Goal: Task Accomplishment & Management: Use online tool/utility

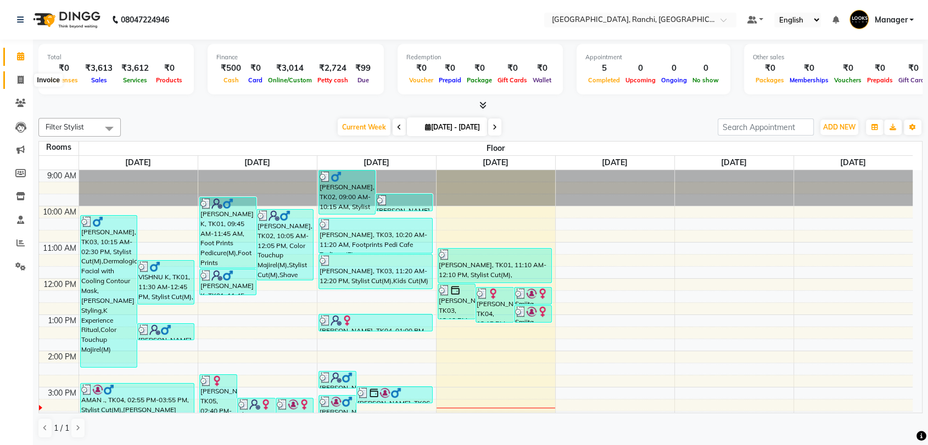
click at [21, 80] on icon at bounding box center [21, 80] width 6 height 8
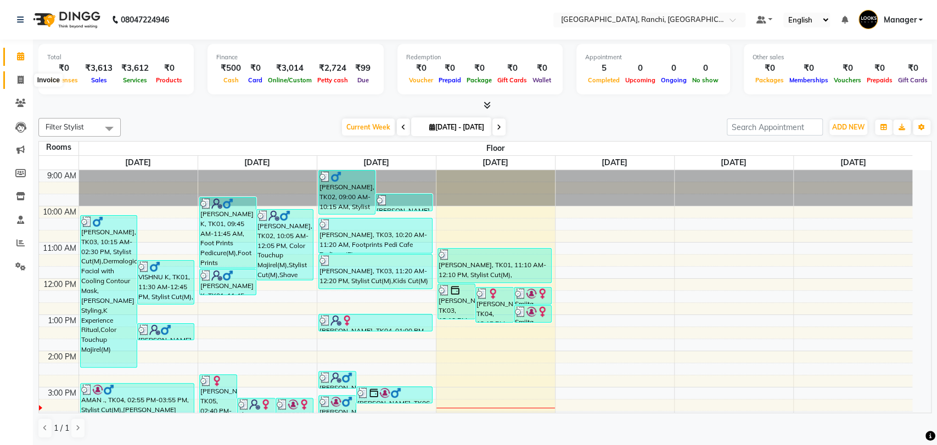
select select "6463"
select select "service"
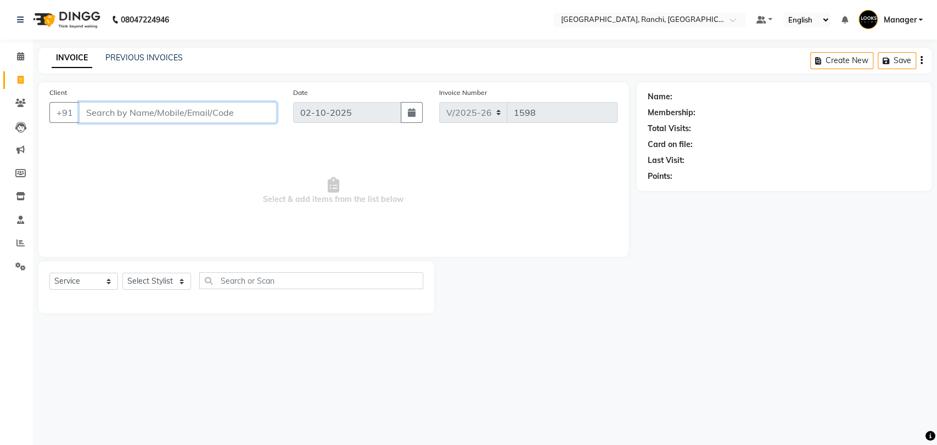
click at [173, 112] on input "Client" at bounding box center [178, 112] width 198 height 21
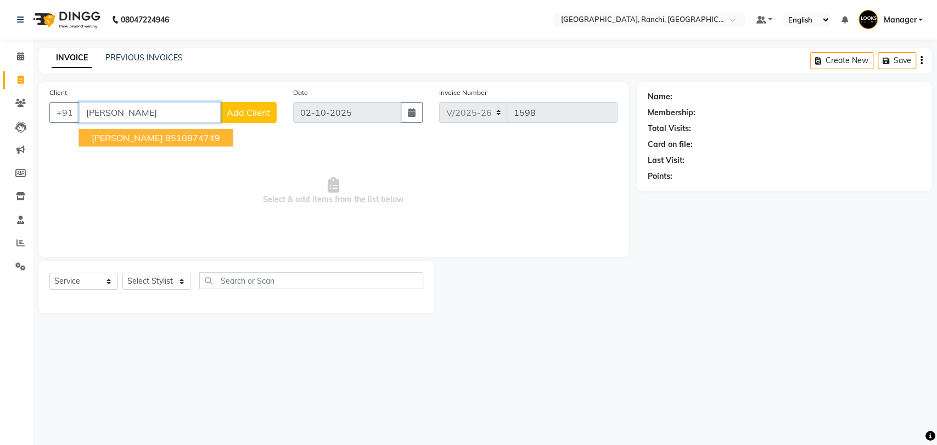
click at [187, 143] on ngb-highlight "8510874749" at bounding box center [192, 137] width 55 height 11
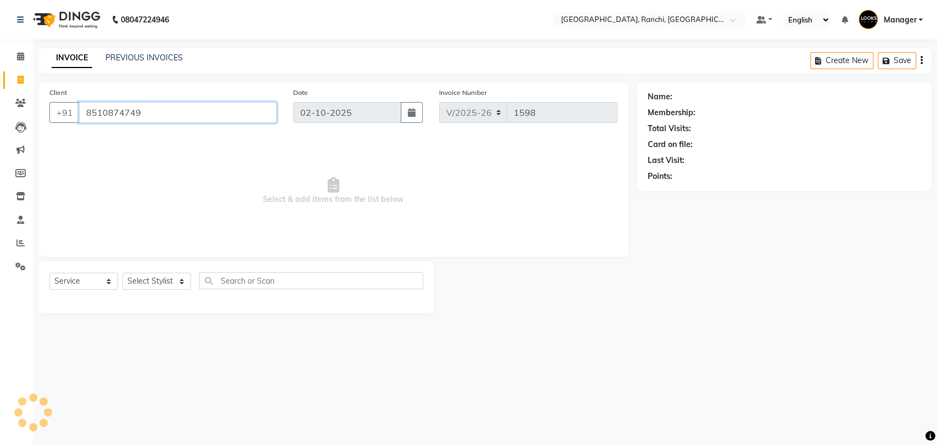
type input "8510874749"
select select "1: Object"
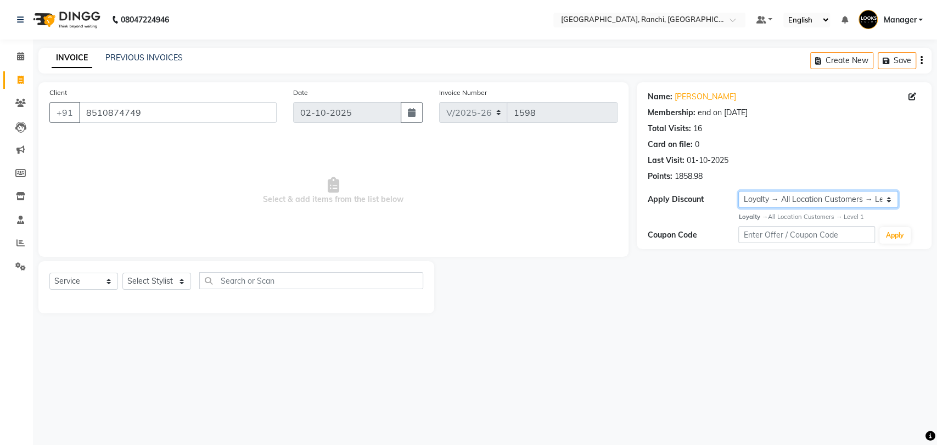
click at [809, 203] on select "Select Membership → [GEOGRAPHIC_DATA] Membership Card 1000(20%) Loyalty → All L…" at bounding box center [817, 199] width 159 height 17
click at [815, 142] on div "Card on file: 0" at bounding box center [784, 145] width 273 height 12
click at [165, 282] on select "Select Stylist [PERSON_NAME] COUNTER_SALES Gautam_pdct [PERSON_NAME] Manager [P…" at bounding box center [156, 281] width 69 height 17
select select "49403"
click at [122, 273] on select "Select Stylist [PERSON_NAME] COUNTER_SALES Gautam_pdct [PERSON_NAME] Manager [P…" at bounding box center [156, 281] width 69 height 17
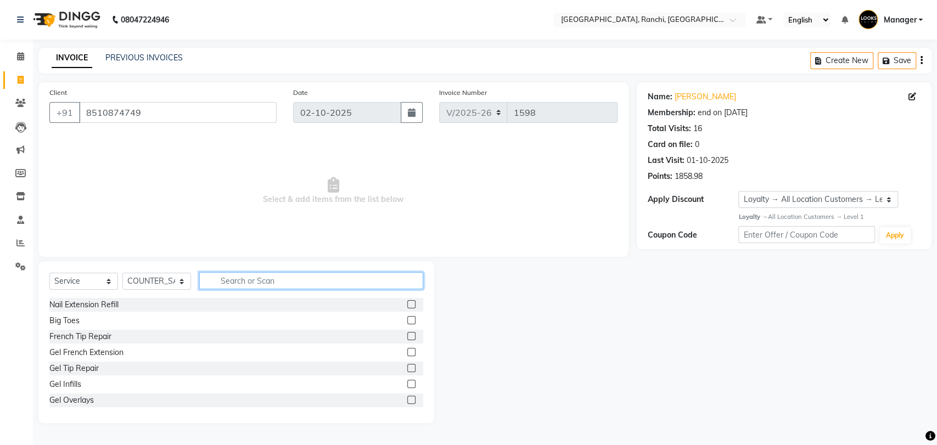
click at [263, 278] on input "text" at bounding box center [311, 280] width 224 height 17
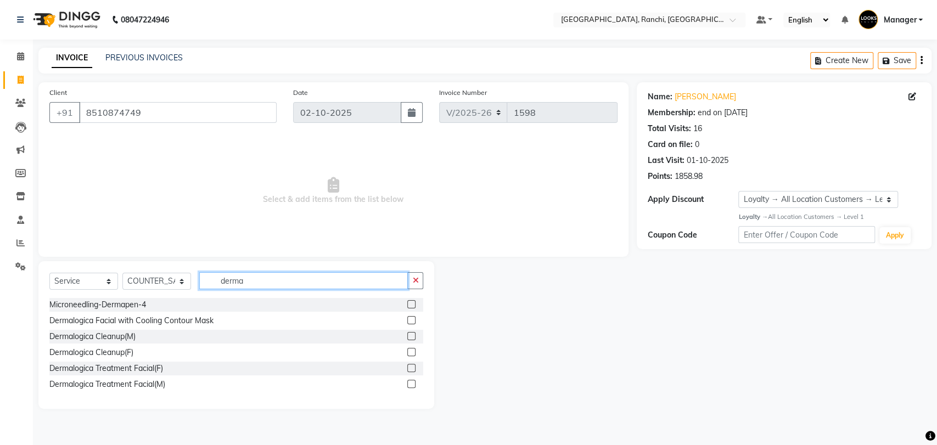
type input "derma"
click at [410, 351] on label at bounding box center [411, 352] width 8 height 8
click at [410, 351] on input "checkbox" at bounding box center [410, 352] width 7 height 7
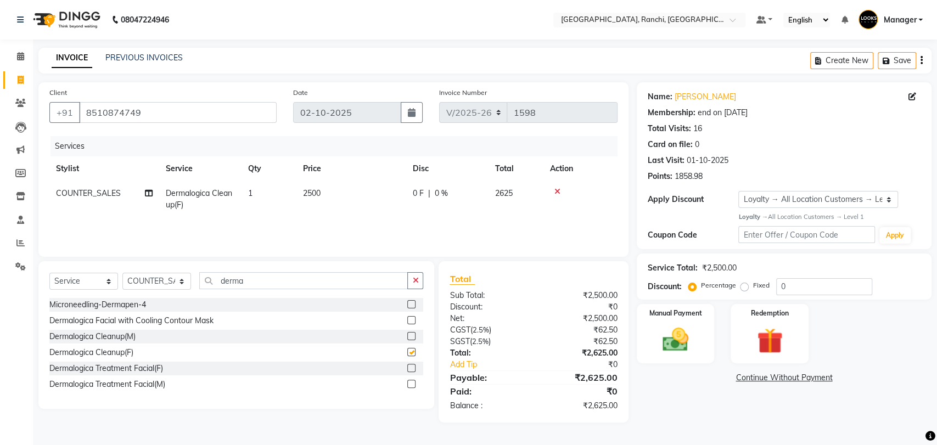
checkbox input "false"
click at [170, 282] on select "Select Stylist [PERSON_NAME] COUNTER_SALES Gautam_pdct [PERSON_NAME] Manager [P…" at bounding box center [156, 281] width 69 height 17
select select "83274"
click at [122, 273] on select "Select Stylist [PERSON_NAME] COUNTER_SALES Gautam_pdct [PERSON_NAME] Manager [P…" at bounding box center [156, 281] width 69 height 17
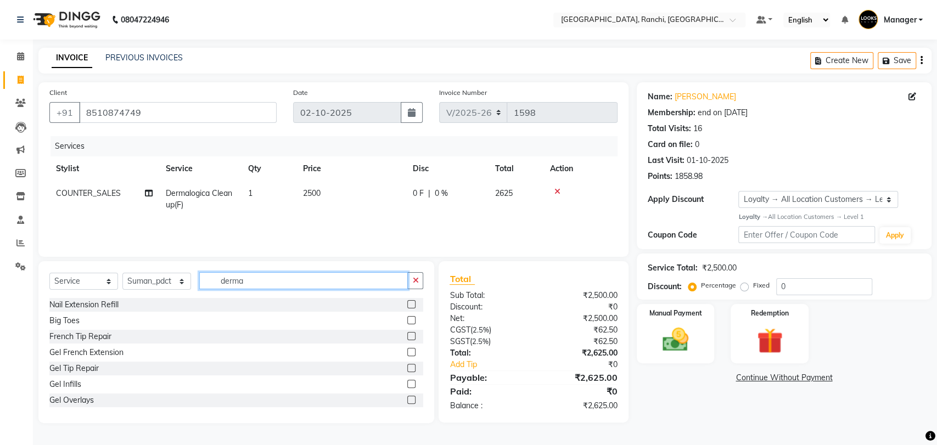
click at [261, 279] on input "derma" at bounding box center [303, 280] width 209 height 17
type input "d"
click at [165, 280] on select "Select Stylist [PERSON_NAME] COUNTER_SALES Gautam_pdct [PERSON_NAME] Manager [P…" at bounding box center [156, 281] width 69 height 17
select select "63420"
click at [122, 273] on select "Select Stylist [PERSON_NAME] COUNTER_SALES Gautam_pdct [PERSON_NAME] Manager [P…" at bounding box center [156, 281] width 69 height 17
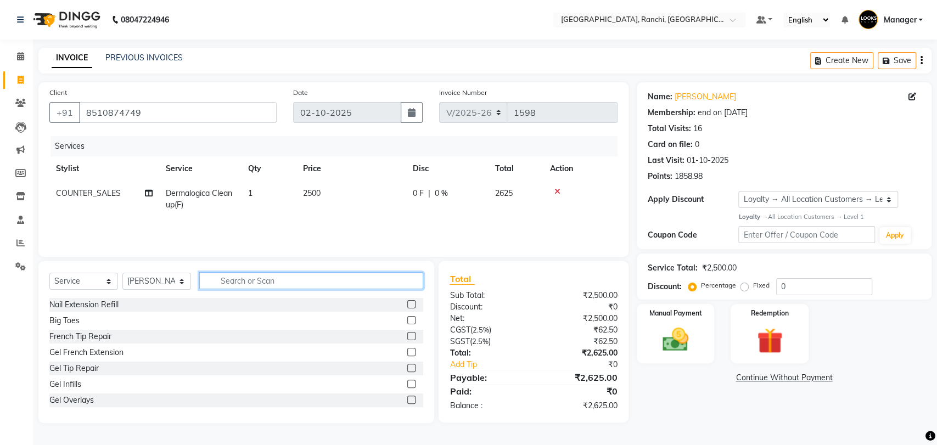
click at [245, 278] on input "text" at bounding box center [311, 280] width 224 height 17
type input "wash"
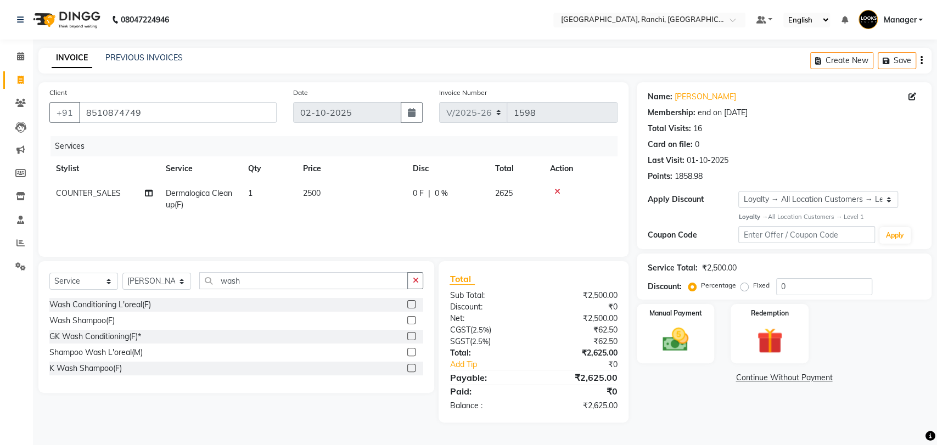
click at [412, 304] on label at bounding box center [411, 304] width 8 height 8
click at [412, 304] on input "checkbox" at bounding box center [410, 304] width 7 height 7
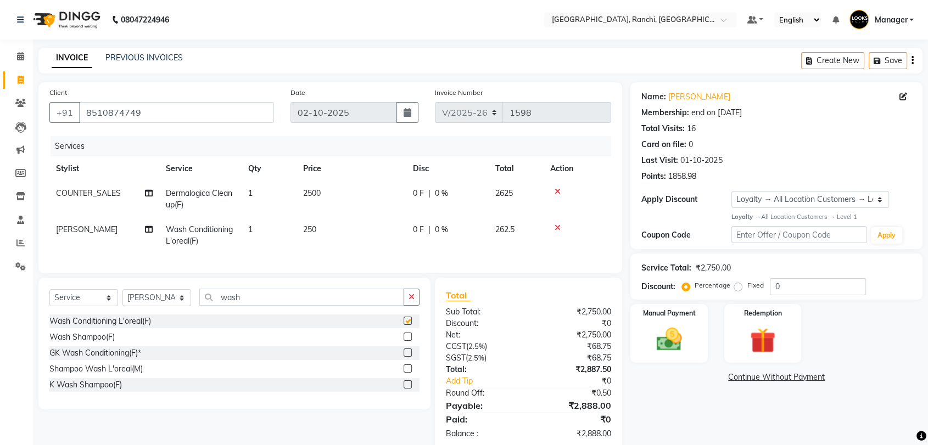
checkbox input "false"
click at [307, 231] on span "250" at bounding box center [309, 229] width 13 height 10
select select "63420"
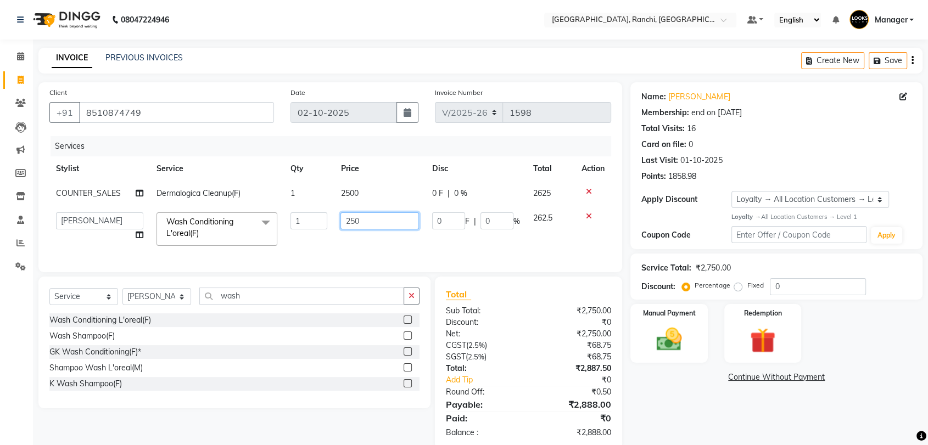
click at [350, 221] on input "250" at bounding box center [379, 220] width 78 height 17
type input "350"
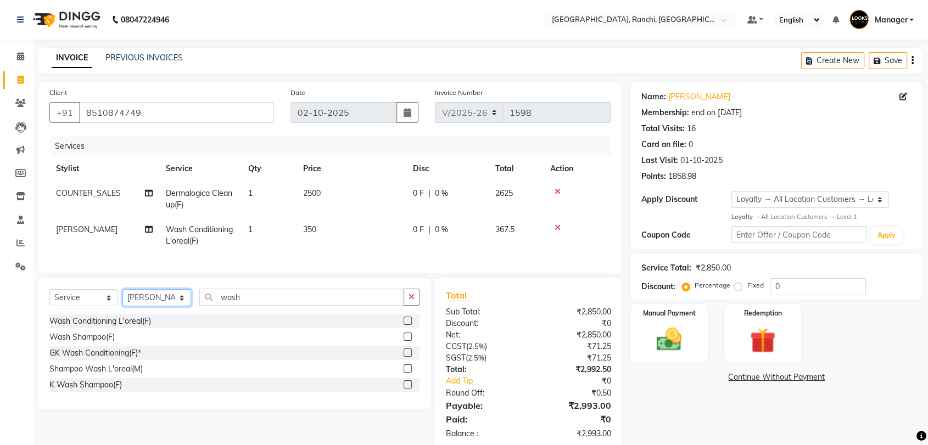
click at [170, 306] on select "Select Stylist [PERSON_NAME] COUNTER_SALES Gautam_pdct [PERSON_NAME] Manager [P…" at bounding box center [156, 297] width 69 height 17
select select "67982"
click at [122, 299] on select "Select Stylist [PERSON_NAME] COUNTER_SALES Gautam_pdct [PERSON_NAME] Manager [P…" at bounding box center [156, 297] width 69 height 17
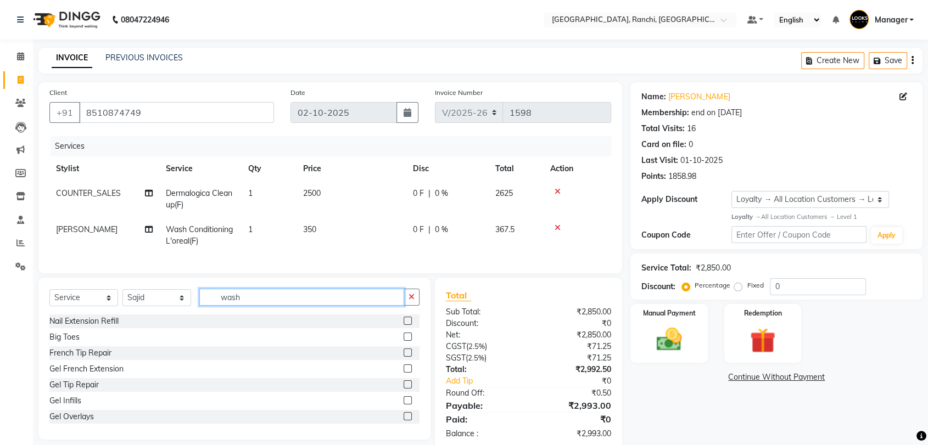
click at [275, 306] on input "wash" at bounding box center [301, 297] width 205 height 17
type input "w"
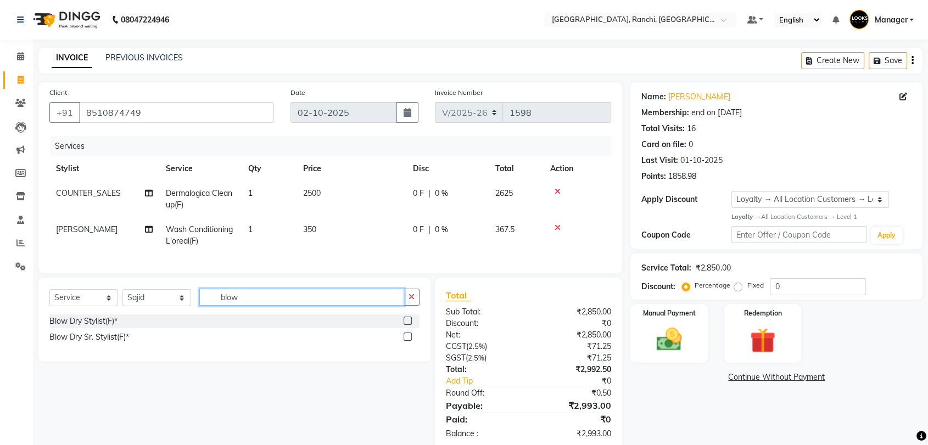
type input "blow"
click at [410, 325] on label at bounding box center [407, 321] width 8 height 8
click at [410, 325] on input "checkbox" at bounding box center [406, 321] width 7 height 7
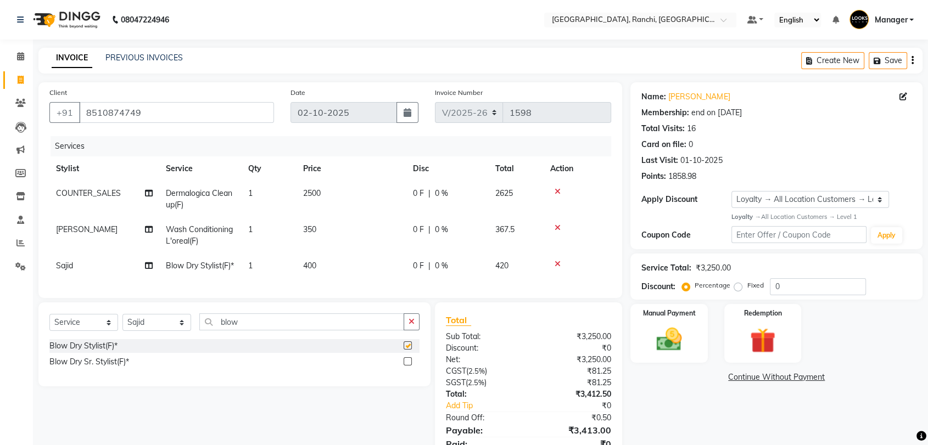
checkbox input "false"
click at [166, 331] on select "Select Stylist [PERSON_NAME] COUNTER_SALES Gautam_pdct [PERSON_NAME] Manager [P…" at bounding box center [156, 322] width 69 height 17
select select "83274"
click at [122, 331] on select "Select Stylist [PERSON_NAME] COUNTER_SALES Gautam_pdct [PERSON_NAME] Manager [P…" at bounding box center [156, 322] width 69 height 17
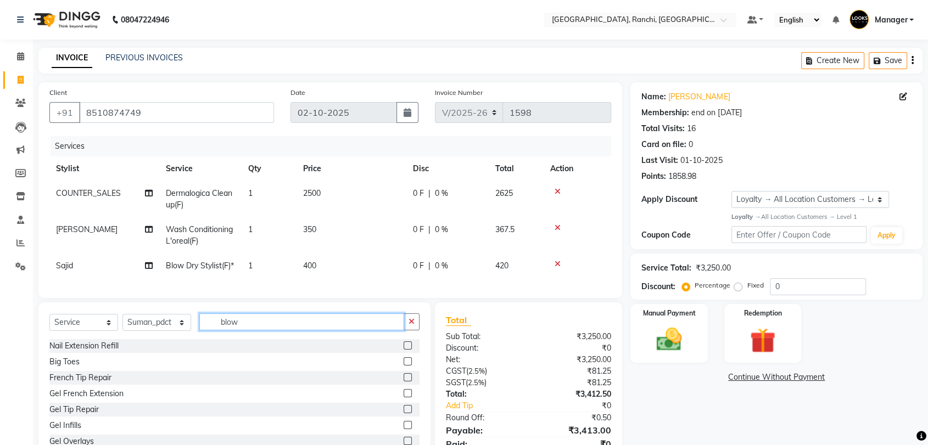
click at [262, 330] on input "blow" at bounding box center [301, 321] width 205 height 17
type input "b"
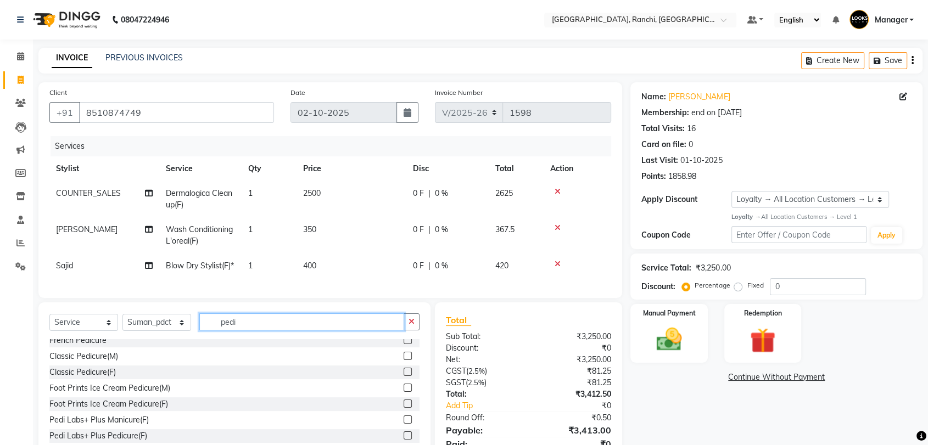
scroll to position [122, 0]
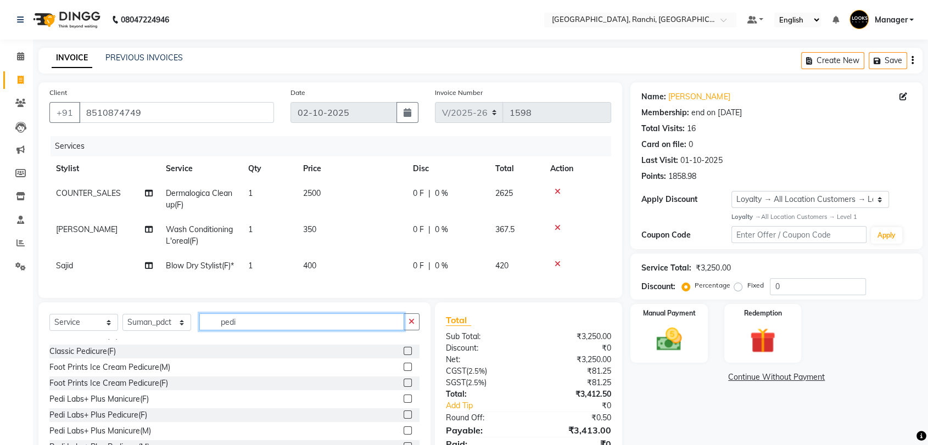
type input "pedi"
click at [403, 419] on label at bounding box center [407, 415] width 8 height 8
click at [403, 419] on input "checkbox" at bounding box center [406, 415] width 7 height 7
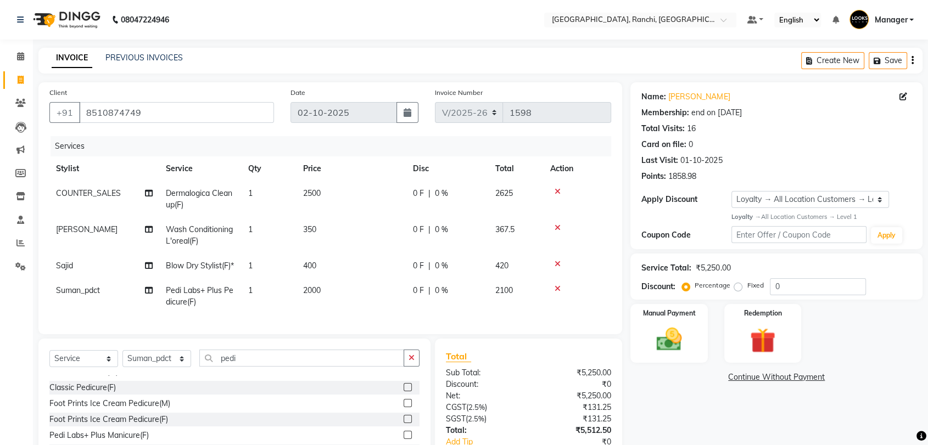
checkbox input "false"
click at [313, 295] on span "2000" at bounding box center [312, 290] width 18 height 10
select select "83274"
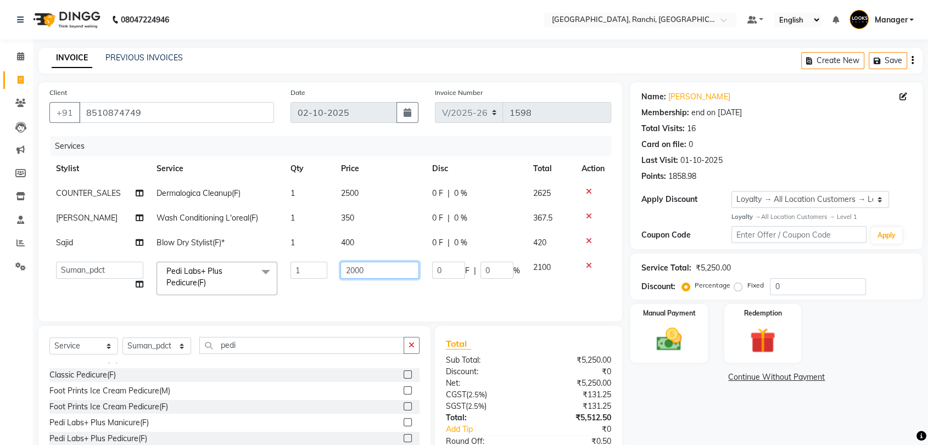
click at [352, 268] on input "2000" at bounding box center [379, 270] width 78 height 17
type input "2500"
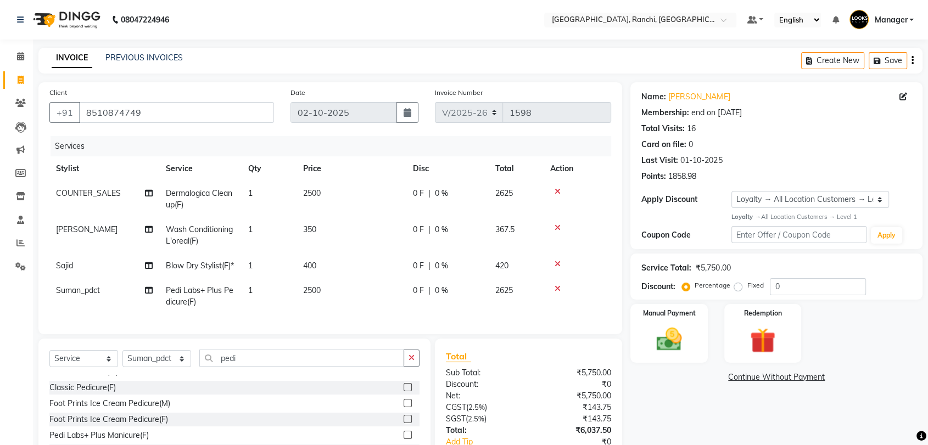
click at [364, 299] on td "2500" at bounding box center [351, 296] width 110 height 36
select select "83274"
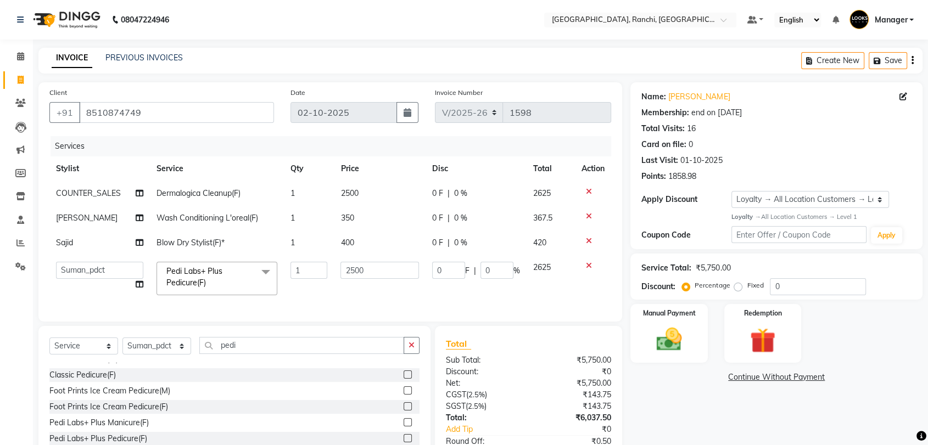
click at [347, 244] on span "400" at bounding box center [346, 243] width 13 height 10
select select "67982"
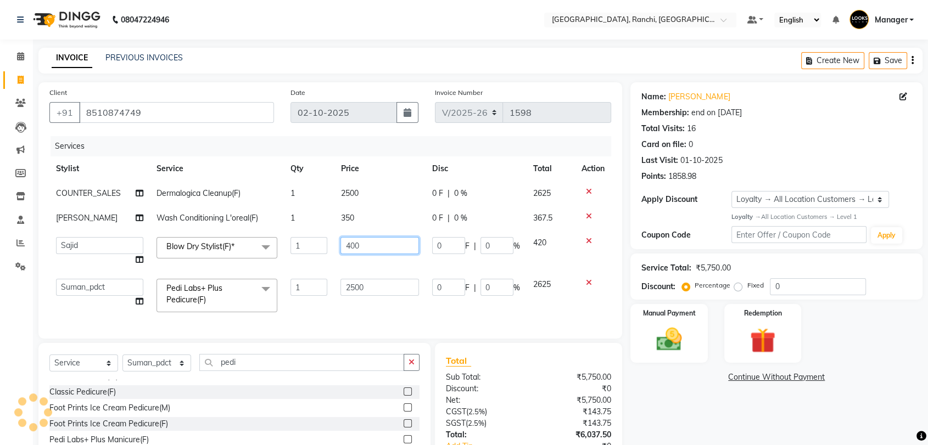
click at [350, 243] on input "400" at bounding box center [379, 245] width 78 height 17
type input "600"
click at [414, 268] on tbody "COUNTER_SALES Dermalogica Cleanup(F) 1 2500 0 F | 0 % 2625 [PERSON_NAME] Wash C…" at bounding box center [330, 250] width 562 height 138
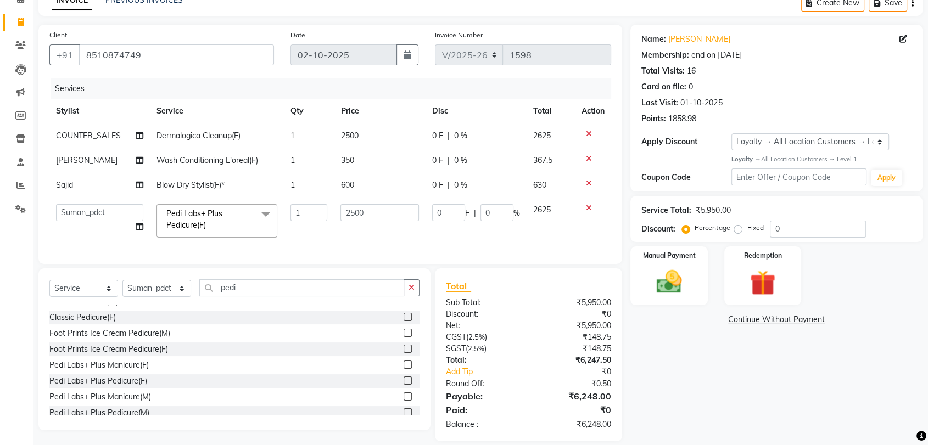
scroll to position [61, 0]
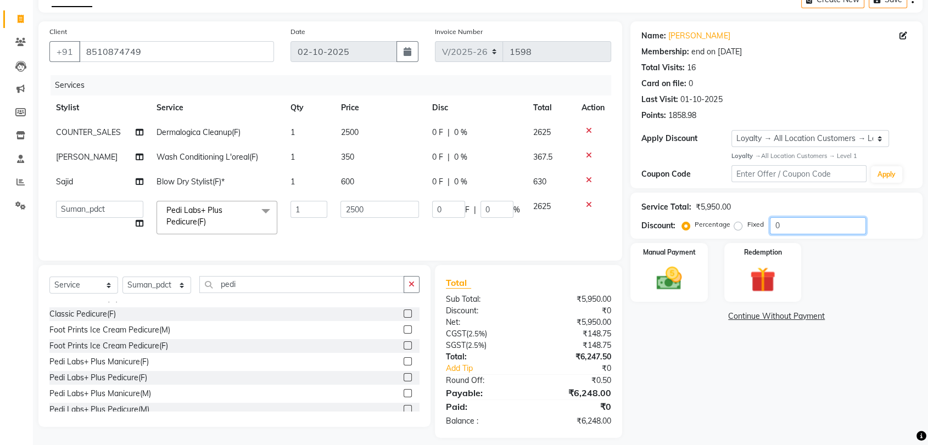
click at [794, 222] on input "0" at bounding box center [818, 225] width 96 height 17
type input "2"
type input "50"
type input "2"
type input "20"
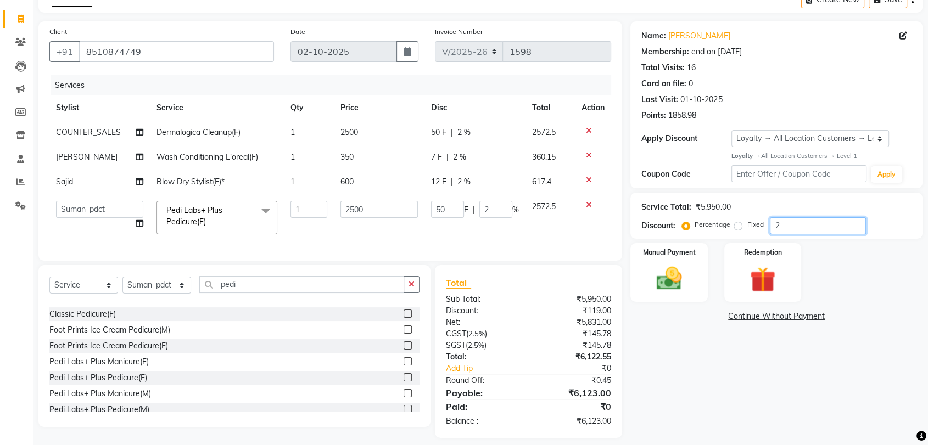
type input "500"
type input "20"
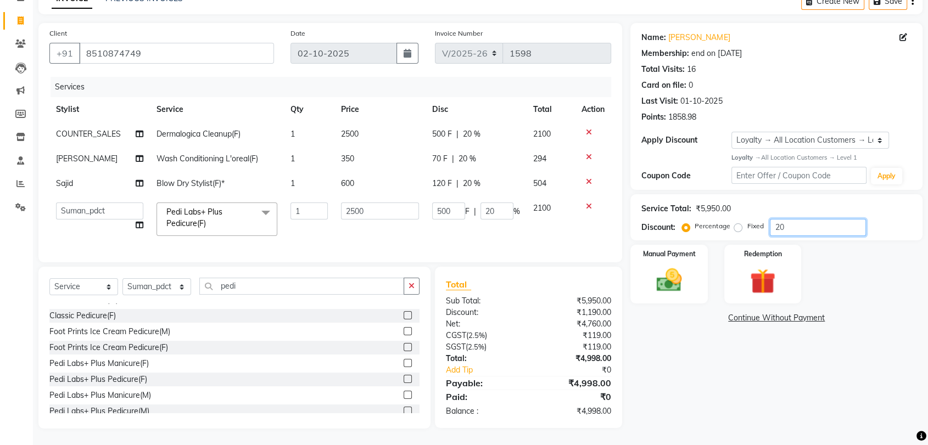
type input "20"
click at [349, 178] on span "600" at bounding box center [347, 183] width 13 height 10
select select "67982"
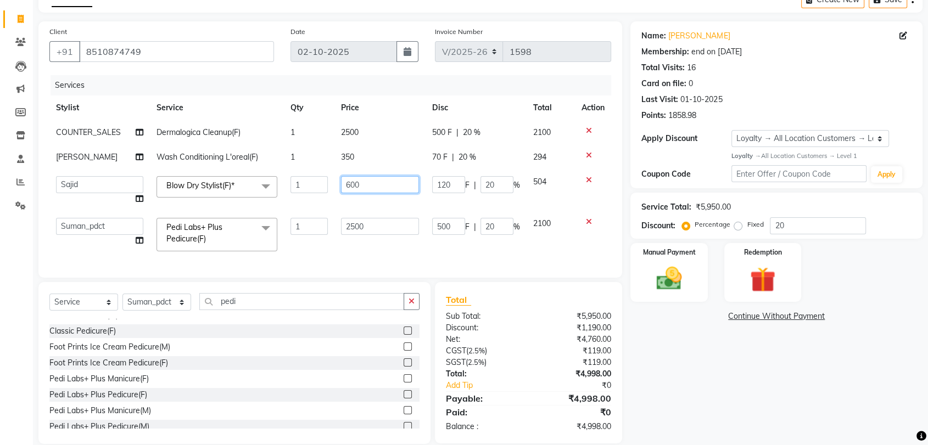
click at [353, 186] on input "600" at bounding box center [380, 184] width 78 height 17
type input "1000"
click at [673, 378] on div "Name: [PERSON_NAME] Membership: end on [DATE] Total Visits: 16 Card on file: 0 …" at bounding box center [780, 232] width 300 height 423
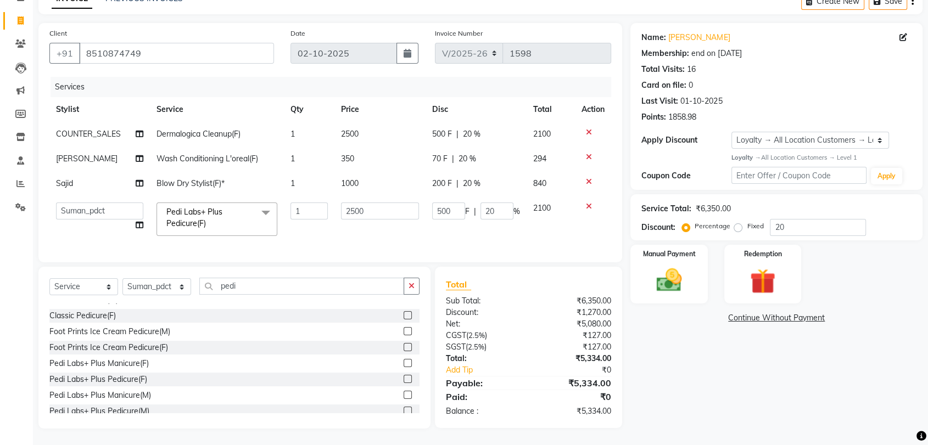
click at [353, 176] on td "1000" at bounding box center [380, 183] width 92 height 25
select select "67982"
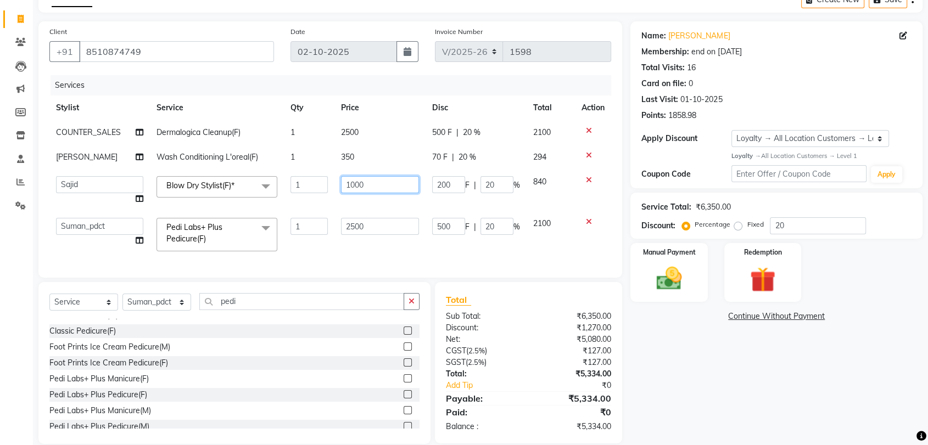
click at [355, 185] on input "1000" at bounding box center [380, 184] width 78 height 17
type input "800"
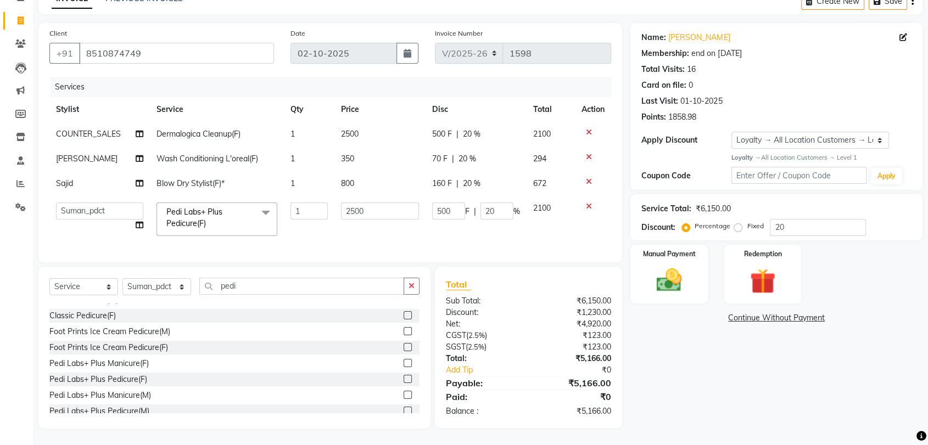
click at [668, 335] on div "Name: [PERSON_NAME] Membership: end on [DATE] Total Visits: 16 Card on file: 0 …" at bounding box center [780, 226] width 300 height 406
click at [101, 293] on select "Select Service Product Membership Package Voucher Prepaid Gift Card" at bounding box center [83, 286] width 69 height 17
select select "product"
click at [49, 285] on select "Select Service Product Membership Package Voucher Prepaid Gift Card" at bounding box center [83, 286] width 69 height 17
click at [169, 291] on select "Select Stylist [PERSON_NAME] COUNTER_SALES Gautam_pdct [PERSON_NAME] Manager [P…" at bounding box center [156, 286] width 69 height 17
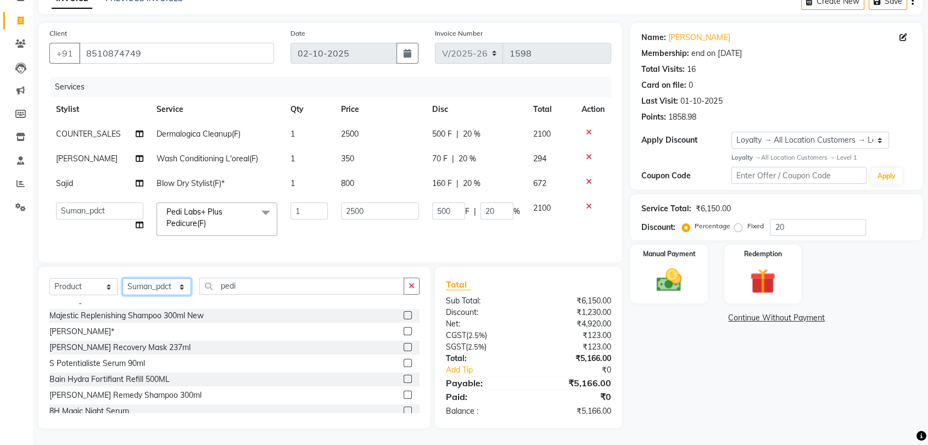
select select "49403"
click at [122, 285] on select "Select Stylist [PERSON_NAME] COUNTER_SALES Gautam_pdct [PERSON_NAME] Manager [P…" at bounding box center [156, 286] width 69 height 17
click at [253, 289] on input "pedi" at bounding box center [301, 286] width 205 height 17
type input "p"
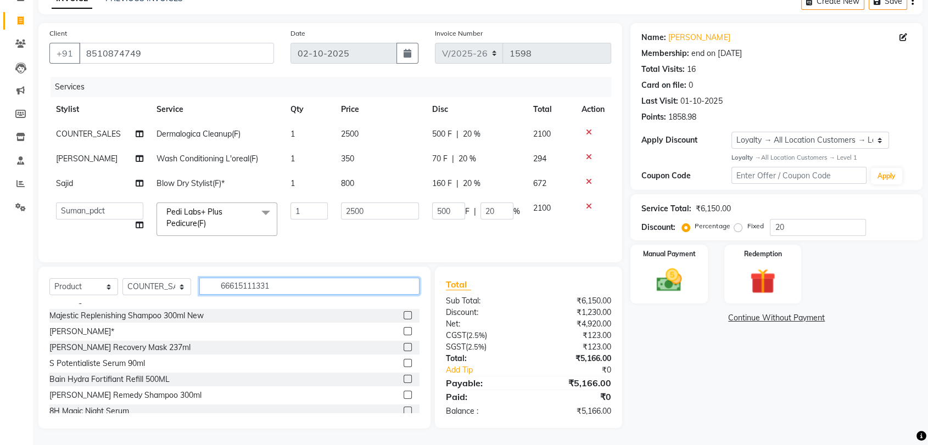
type input "666151113312"
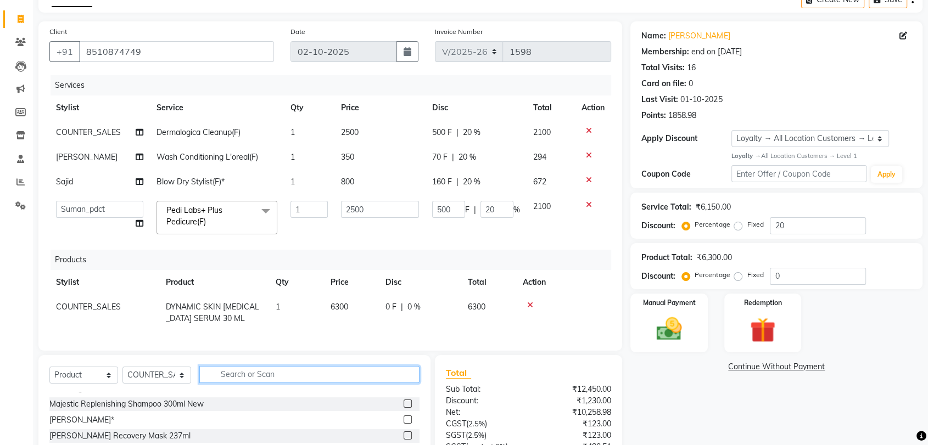
scroll to position [0, 0]
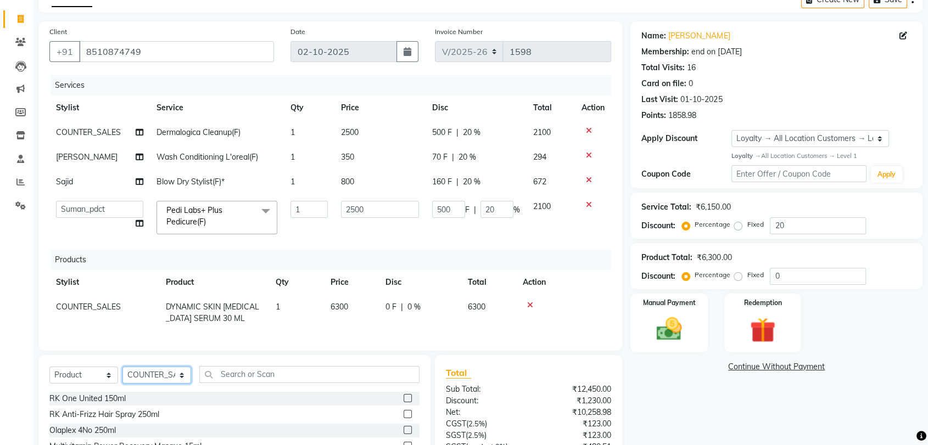
click at [159, 384] on select "Select Stylist [PERSON_NAME] COUNTER_SALES Gautam_pdct [PERSON_NAME] Manager [P…" at bounding box center [156, 375] width 69 height 17
select select "49815"
click at [122, 375] on select "Select Stylist [PERSON_NAME] COUNTER_SALES Gautam_pdct [PERSON_NAME] Manager [P…" at bounding box center [156, 375] width 69 height 17
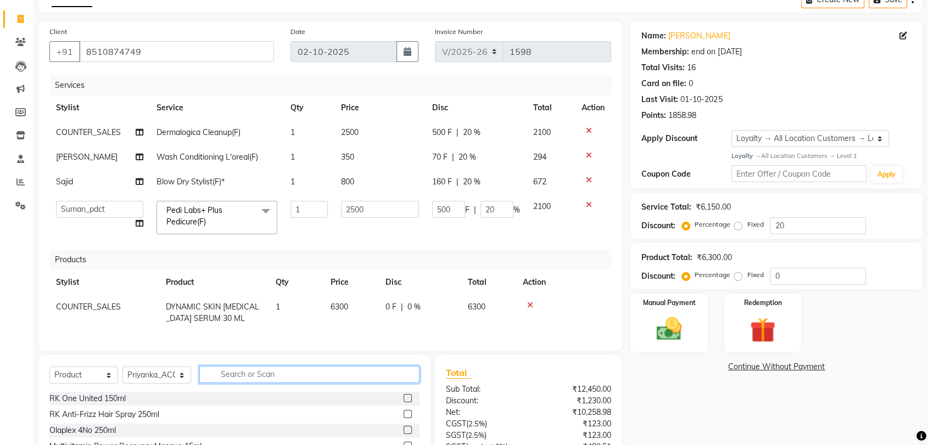
click at [229, 383] on input "text" at bounding box center [309, 374] width 220 height 17
type input "666151031098"
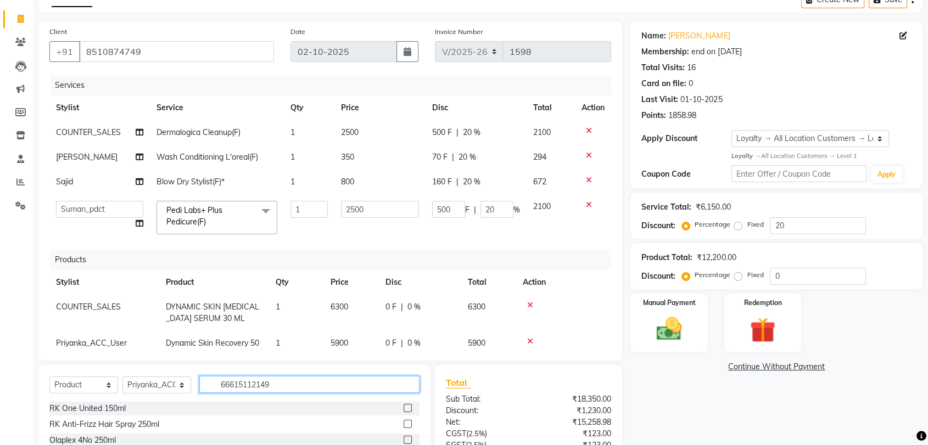
type input "666151121492"
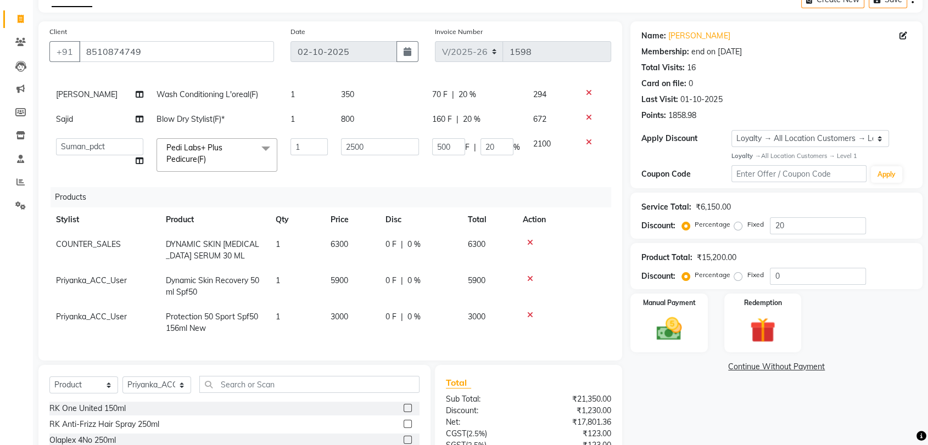
click at [474, 312] on span "3000" at bounding box center [477, 317] width 18 height 10
select select "49815"
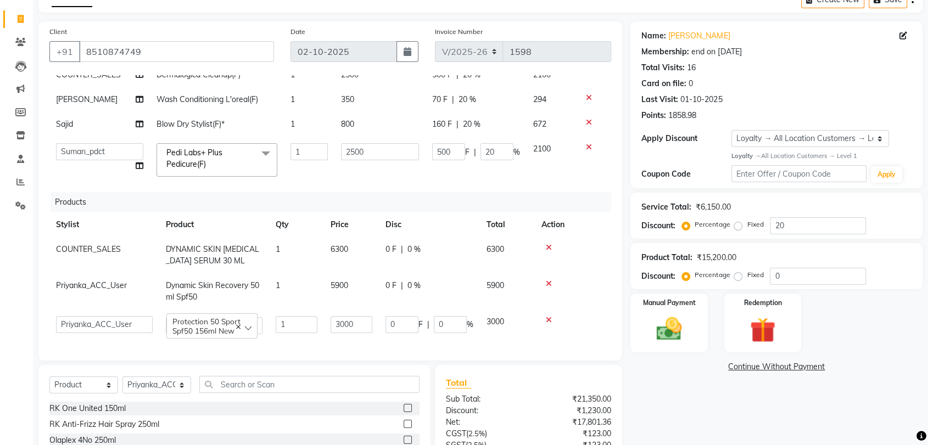
scroll to position [67, 0]
click at [495, 317] on span "3000" at bounding box center [495, 322] width 18 height 10
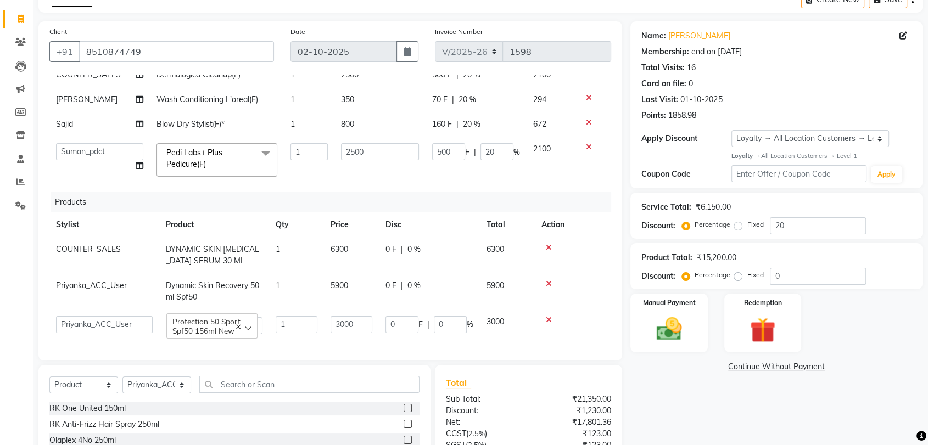
click at [497, 317] on span "3000" at bounding box center [495, 322] width 18 height 10
click at [509, 324] on td "3000" at bounding box center [507, 325] width 55 height 31
click at [492, 280] on span "5900" at bounding box center [495, 285] width 18 height 10
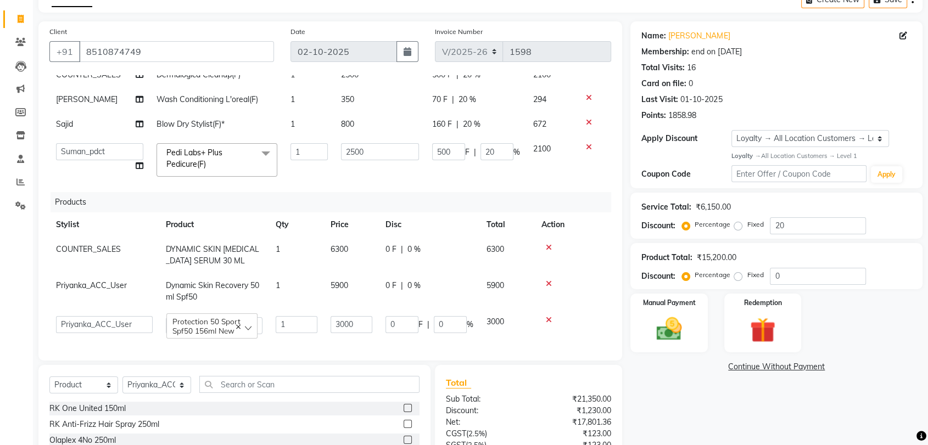
select select "49815"
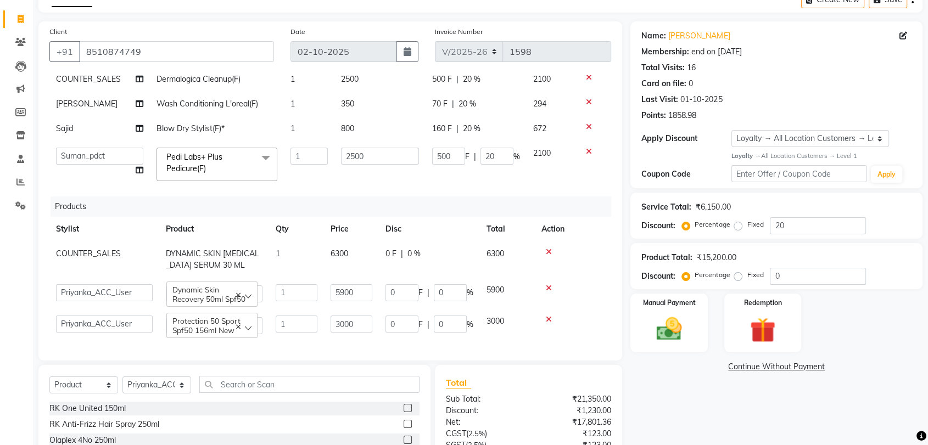
scroll to position [63, 0]
click at [495, 285] on span "5900" at bounding box center [495, 290] width 18 height 10
click at [344, 284] on input "5900" at bounding box center [351, 292] width 42 height 17
type input "6200"
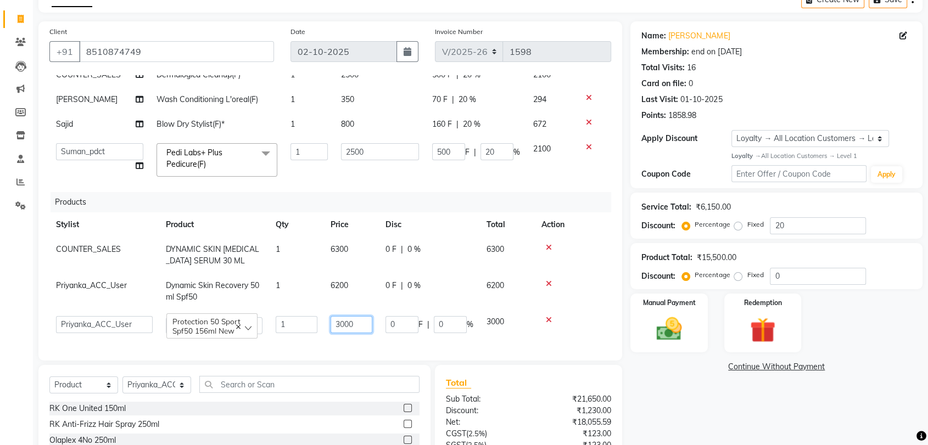
click at [342, 317] on input "3000" at bounding box center [351, 324] width 42 height 17
type input "3300"
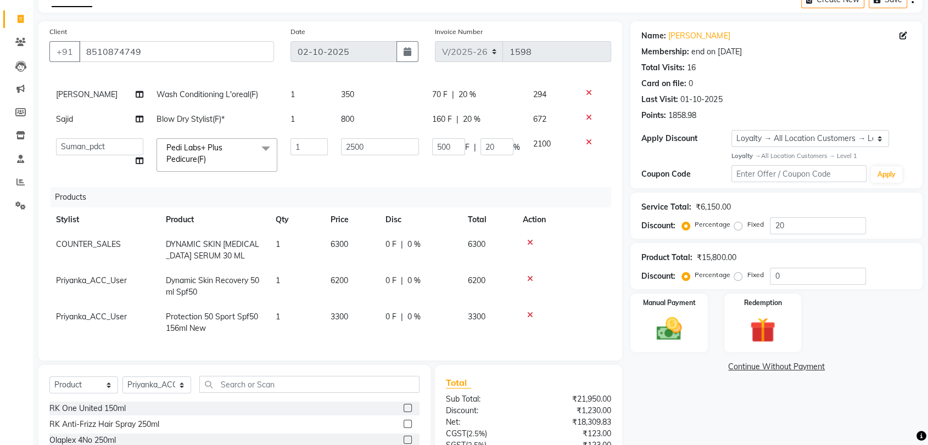
click at [583, 297] on td at bounding box center [563, 286] width 95 height 36
click at [529, 239] on icon at bounding box center [530, 243] width 6 height 8
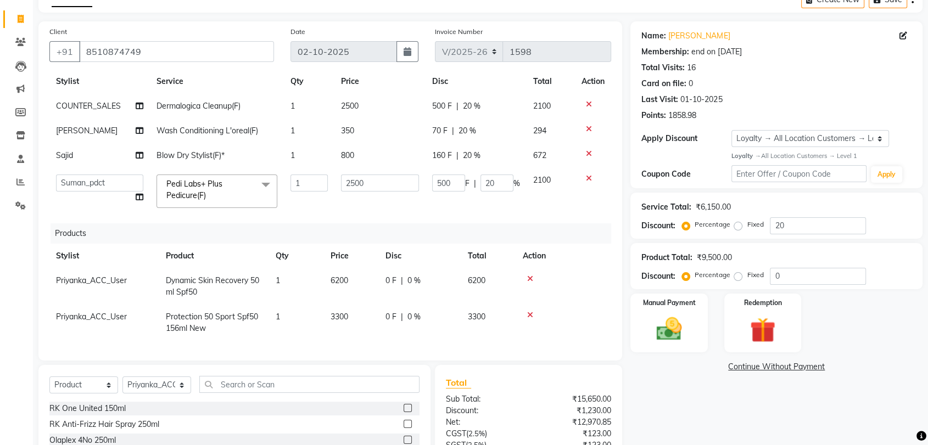
click at [530, 311] on icon at bounding box center [530, 315] width 6 height 8
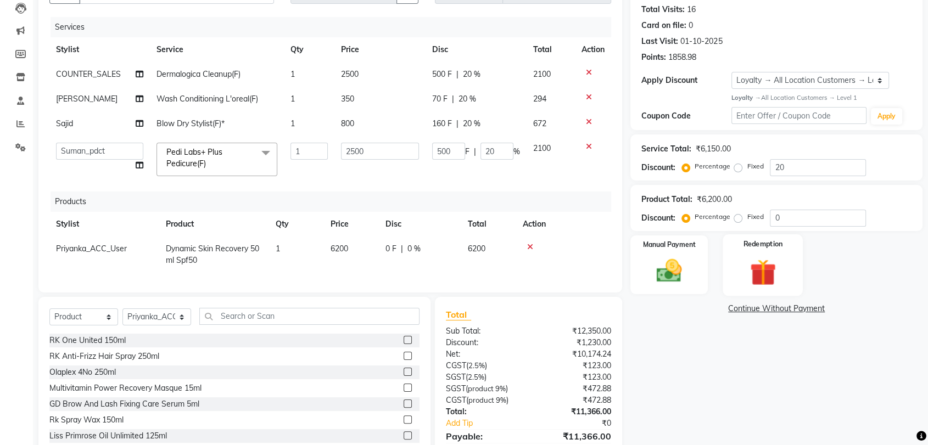
scroll to position [180, 0]
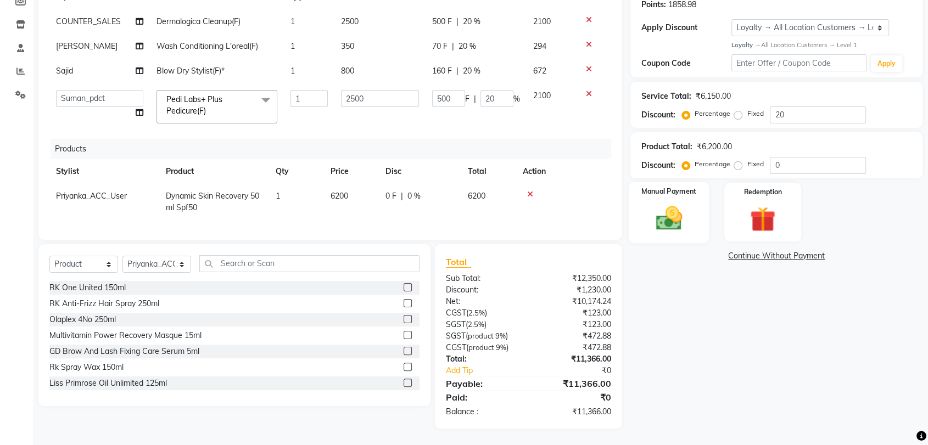
click at [678, 215] on img at bounding box center [668, 218] width 43 height 31
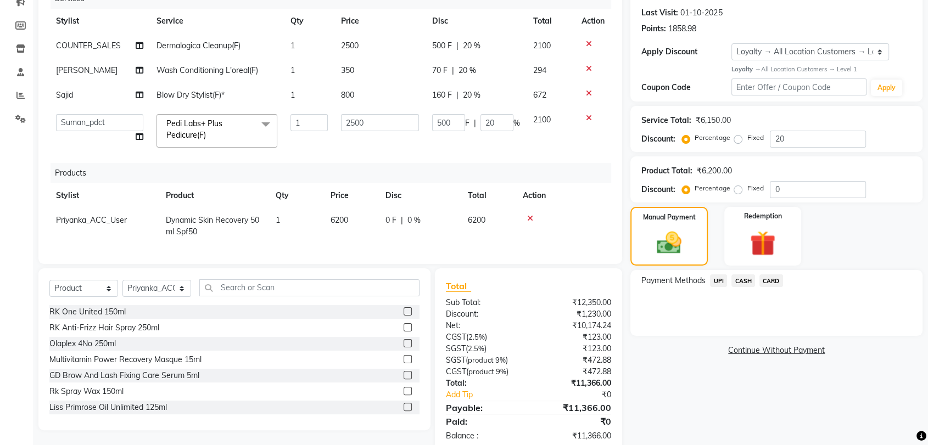
scroll to position [58, 0]
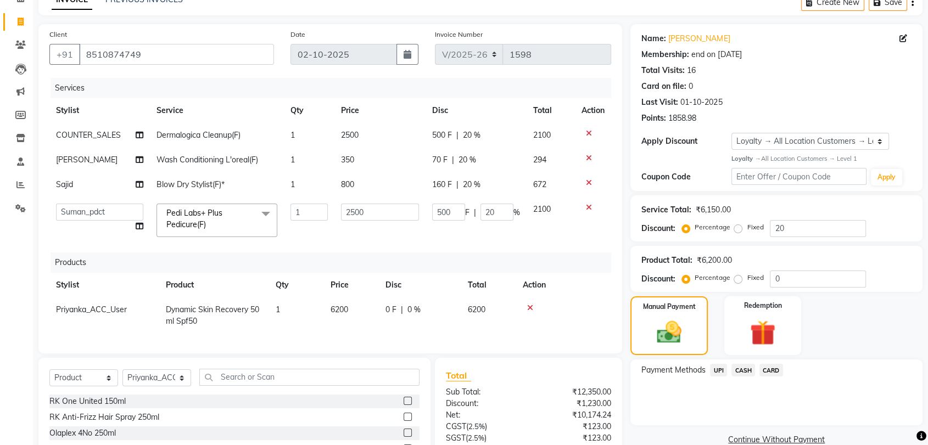
click at [720, 373] on span "UPI" at bounding box center [718, 370] width 17 height 13
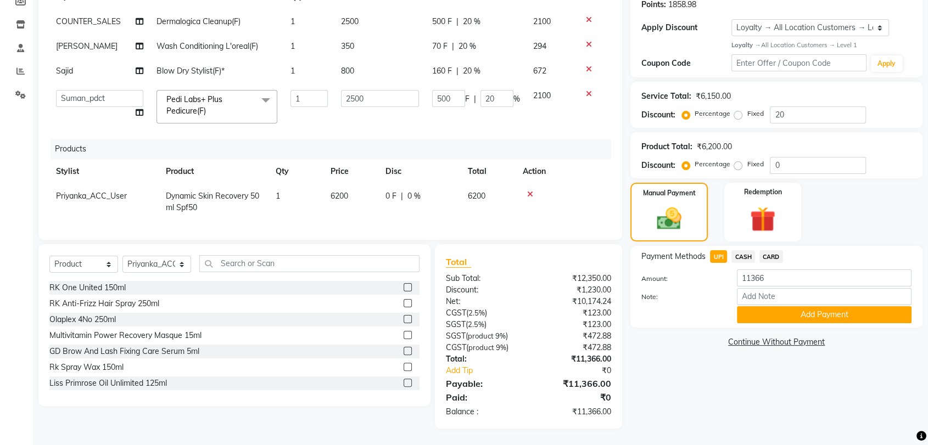
scroll to position [180, 0]
click at [794, 270] on input "11366" at bounding box center [824, 278] width 175 height 17
type input "1"
type input "6000"
click at [807, 308] on button "Add Payment" at bounding box center [824, 314] width 175 height 17
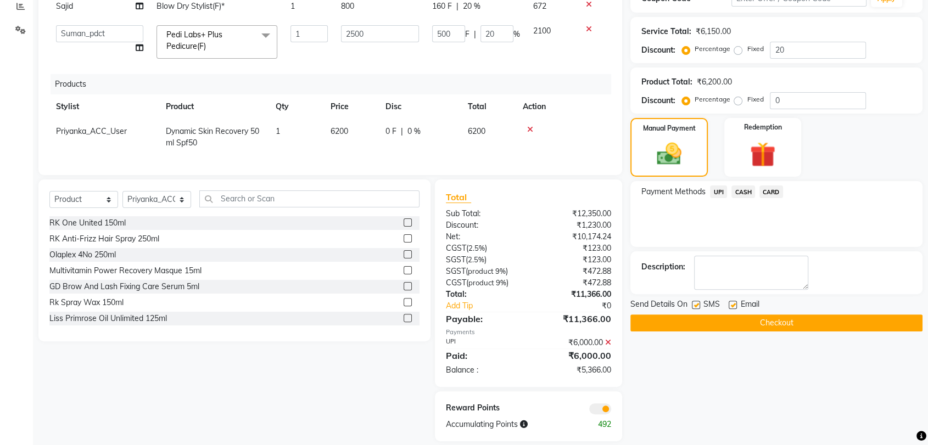
scroll to position [257, 0]
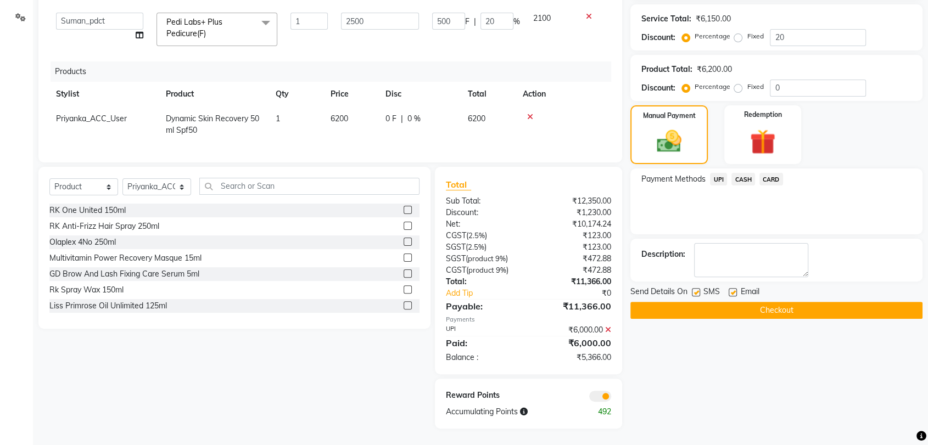
click at [773, 173] on span "CARD" at bounding box center [771, 179] width 24 height 13
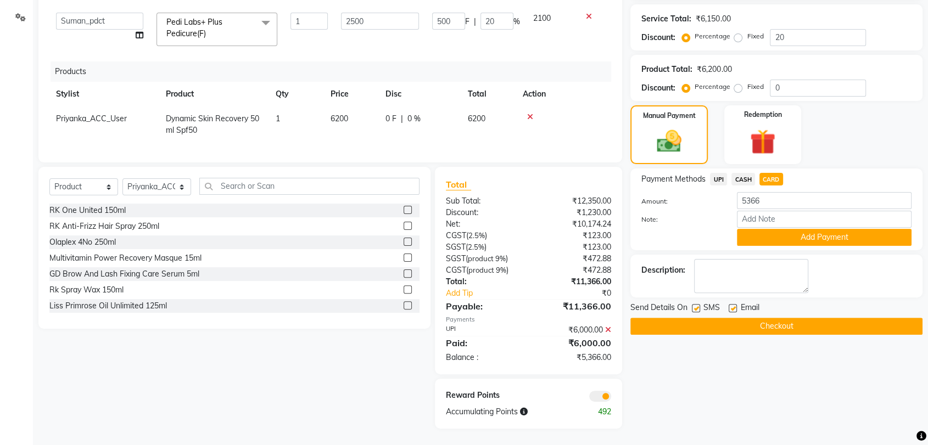
click at [847, 169] on div "Payment Methods UPI CASH CARD Amount: 5366 Note: Add Payment" at bounding box center [776, 210] width 292 height 82
click at [835, 231] on button "Add Payment" at bounding box center [824, 237] width 175 height 17
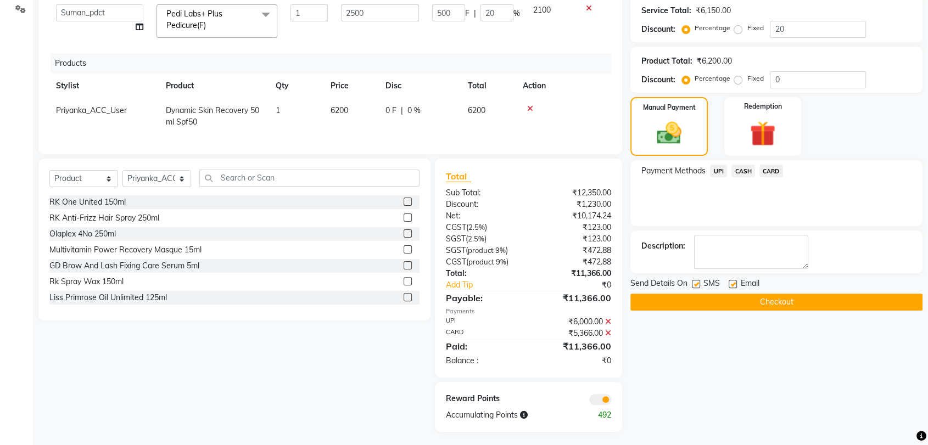
click at [762, 304] on button "Checkout" at bounding box center [776, 302] width 292 height 17
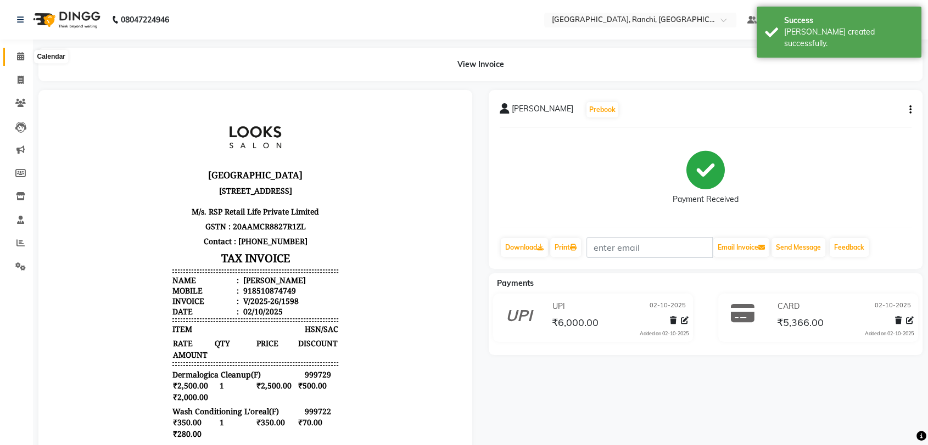
click at [17, 55] on icon at bounding box center [20, 56] width 7 height 8
